Goal: Check status: Check status

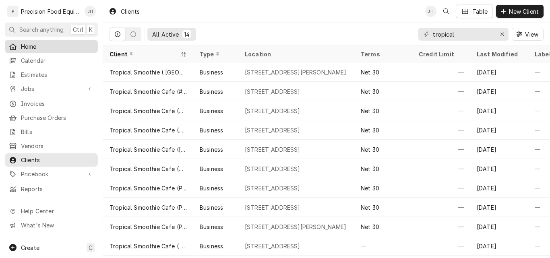
click at [33, 45] on span "Home" at bounding box center [57, 46] width 73 height 8
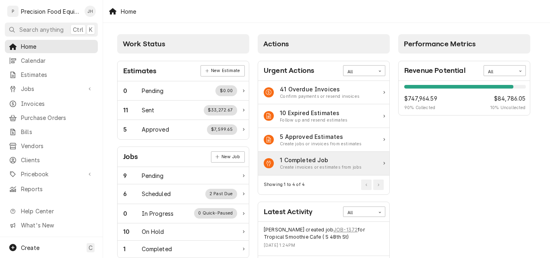
click at [331, 162] on div "1 Completed Job" at bounding box center [321, 160] width 82 height 8
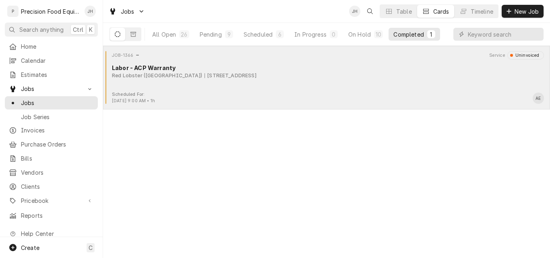
click at [318, 101] on div "Scheduled For: [DATE] 9:00 AM • 1h AE" at bounding box center [326, 97] width 440 height 13
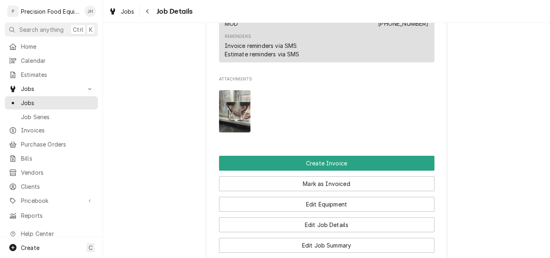
scroll to position [644, 0]
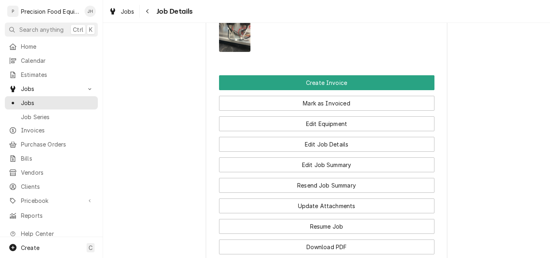
click at [233, 43] on img "Attachments" at bounding box center [235, 31] width 32 height 42
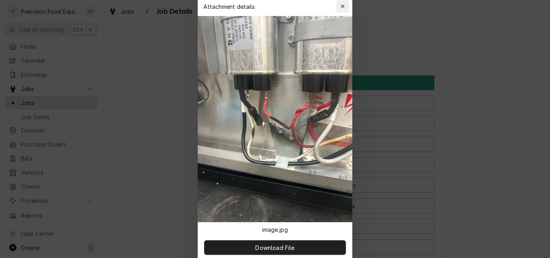
click at [341, 8] on icon "button" at bounding box center [343, 7] width 4 height 6
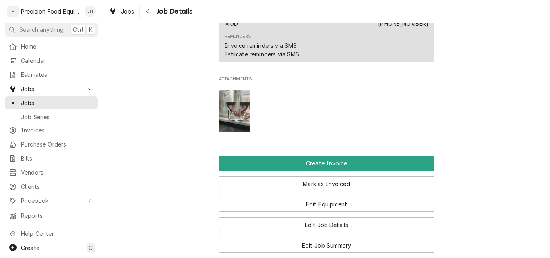
scroll to position [483, 0]
